Goal: Transaction & Acquisition: Obtain resource

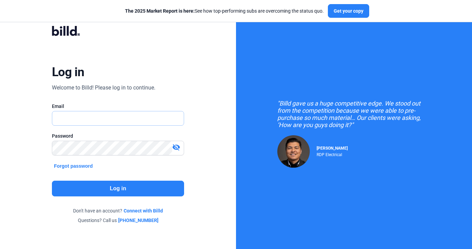
click at [163, 120] on input "text" at bounding box center [114, 118] width 124 height 14
type input "[DOMAIN_NAME][EMAIL_ADDRESS][DOMAIN_NAME]"
click at [88, 186] on button "Log in" at bounding box center [118, 189] width 132 height 16
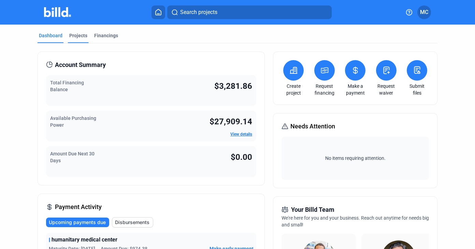
click at [76, 40] on div "Projects" at bounding box center [78, 37] width 21 height 11
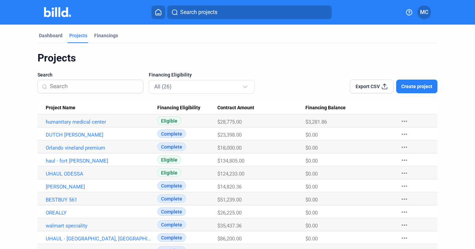
click at [409, 87] on span "Create project" at bounding box center [416, 86] width 31 height 7
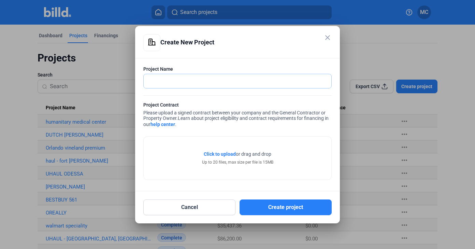
click at [308, 84] on input "text" at bounding box center [238, 81] width 188 height 14
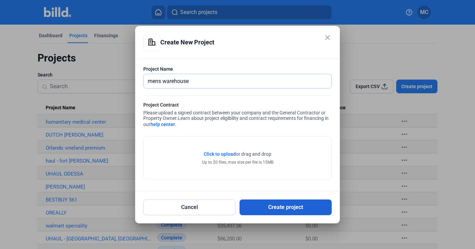
type input "mens warehouse"
click at [303, 203] on button "Create project" at bounding box center [286, 207] width 92 height 16
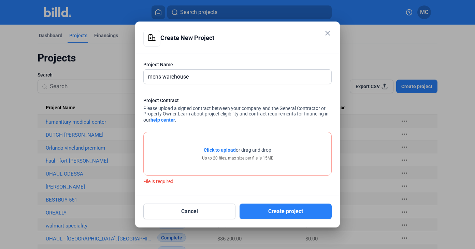
click at [224, 149] on span "Click to upload" at bounding box center [220, 149] width 32 height 5
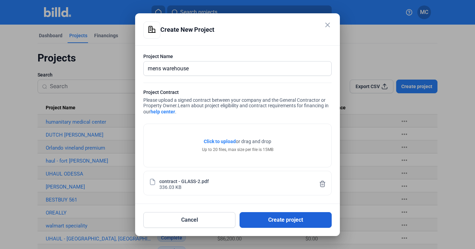
click at [291, 214] on button "Create project" at bounding box center [286, 220] width 92 height 16
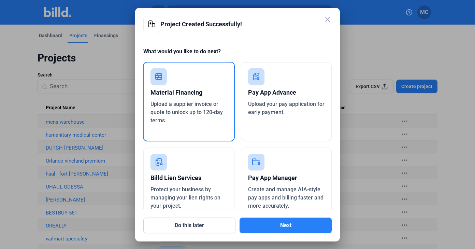
click at [215, 116] on div "Upload a supplier invoice or quote to unlock up to 120-day terms." at bounding box center [188, 112] width 77 height 25
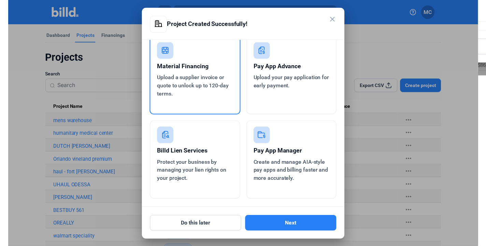
scroll to position [26, 0]
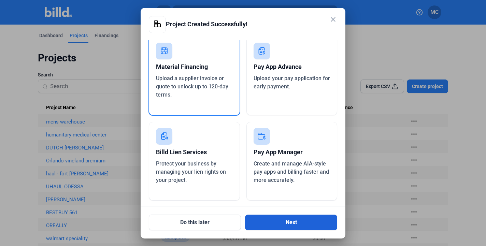
click at [309, 227] on button "Next" at bounding box center [291, 223] width 92 height 16
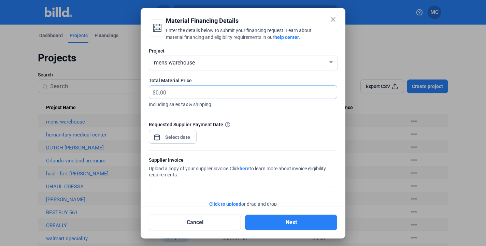
click at [258, 92] on input "text" at bounding box center [242, 92] width 173 height 13
type input "10,170"
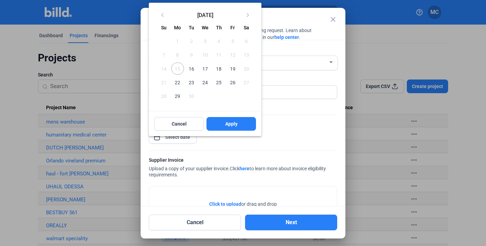
click at [180, 134] on div "close Material Financing Details Enter the details below to submit your financi…" at bounding box center [243, 123] width 486 height 246
click at [190, 67] on span "16" at bounding box center [191, 68] width 12 height 12
click at [213, 126] on button "Apply" at bounding box center [230, 124] width 49 height 14
type input "[DATE]"
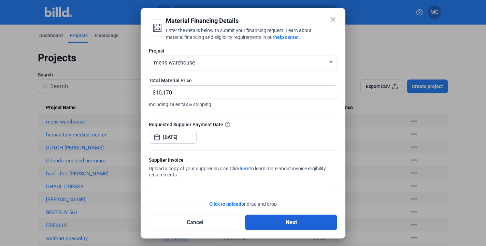
click at [260, 219] on button "Next" at bounding box center [291, 223] width 92 height 16
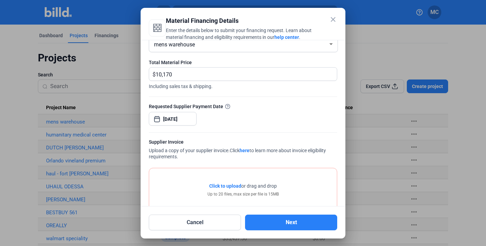
scroll to position [22, 0]
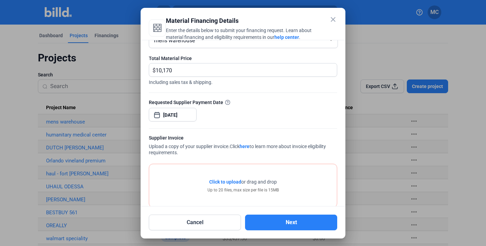
click at [232, 181] on span "Click to upload" at bounding box center [225, 181] width 32 height 5
click at [212, 182] on span "Click to upload" at bounding box center [225, 181] width 32 height 5
drag, startPoint x: 179, startPoint y: 73, endPoint x: 125, endPoint y: 67, distance: 54.9
click at [125, 71] on div "close Material Financing Details Enter the details below to submit your financi…" at bounding box center [243, 123] width 486 height 246
click at [176, 70] on input "text" at bounding box center [246, 69] width 181 height 13
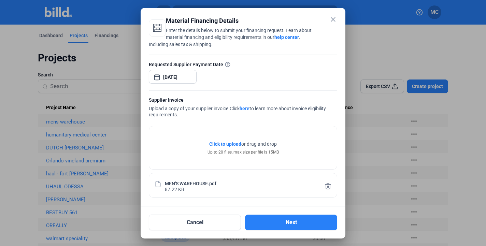
scroll to position [60, 0]
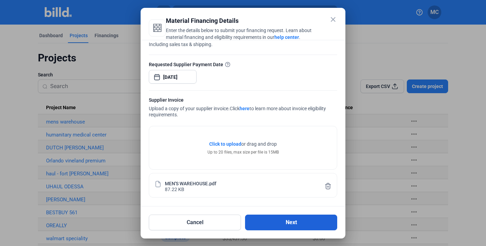
type input "462.00"
click at [263, 217] on button "Next" at bounding box center [291, 223] width 92 height 16
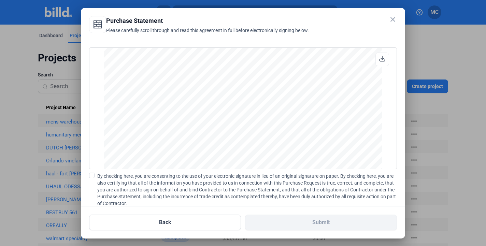
scroll to position [406, 0]
click at [91, 176] on span at bounding box center [91, 175] width 5 height 5
click at [0, 0] on input "By checking here, you are consenting to the use of your electronic signature in…" at bounding box center [0, 0] width 0 height 0
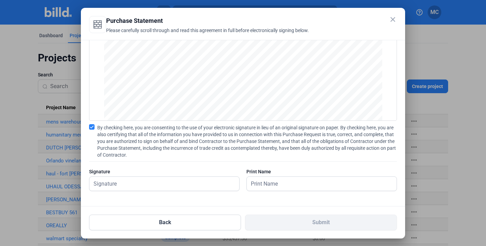
scroll to position [48, 0]
click at [215, 182] on input "text" at bounding box center [160, 184] width 142 height 14
type input "[PERSON_NAME]"
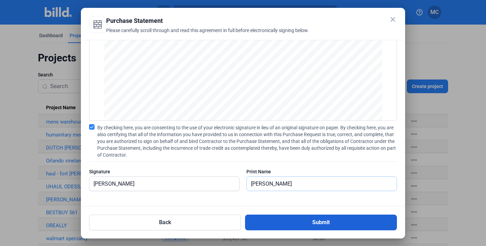
type input "[PERSON_NAME]"
click at [272, 219] on button "Submit" at bounding box center [321, 223] width 152 height 16
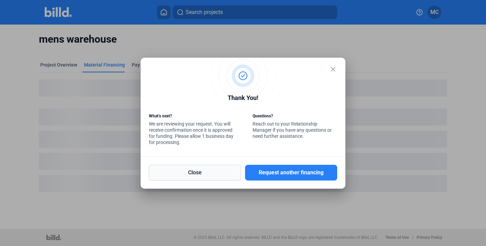
click at [229, 175] on button "Close" at bounding box center [195, 173] width 92 height 16
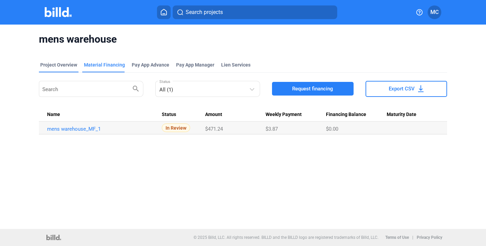
click at [67, 64] on div "Project Overview" at bounding box center [58, 64] width 37 height 7
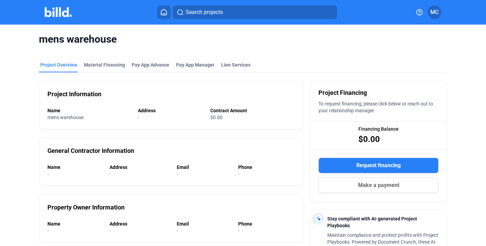
click at [61, 14] on img at bounding box center [58, 12] width 27 height 10
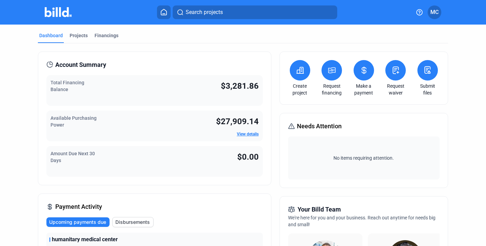
click at [349, 1] on mat-toolbar "Search projects MC" at bounding box center [243, 12] width 486 height 25
